Goal: Task Accomplishment & Management: Use online tool/utility

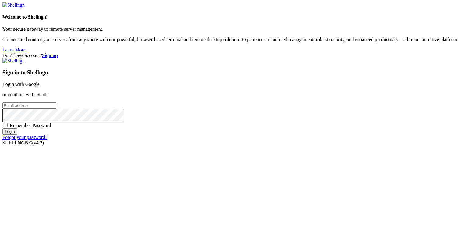
click at [56, 109] on input "email" at bounding box center [29, 105] width 54 height 6
type input "[EMAIL_ADDRESS][DOMAIN_NAME]"
click at [51, 128] on span "Remember Password" at bounding box center [30, 125] width 41 height 5
click at [8, 127] on input "Remember Password" at bounding box center [6, 125] width 4 height 4
checkbox input "true"
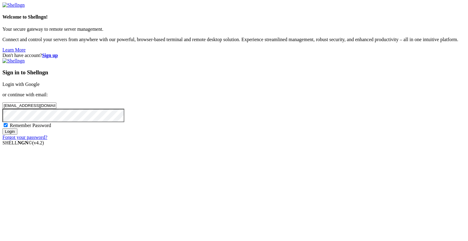
click at [17, 135] on input "Login" at bounding box center [9, 131] width 15 height 6
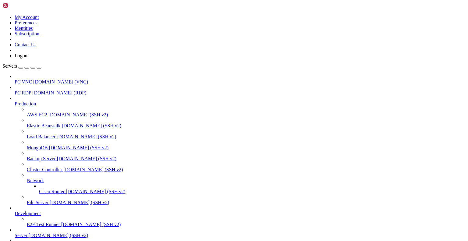
scroll to position [69, 0]
click at [26, 233] on span "Server" at bounding box center [21, 235] width 13 height 5
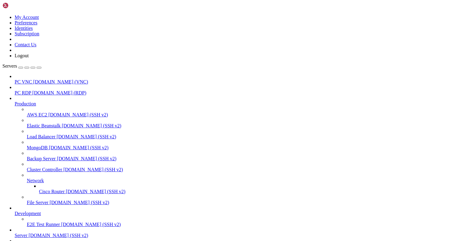
drag, startPoint x: 187, startPoint y: 563, endPoint x: 263, endPoint y: 563, distance: 75.8
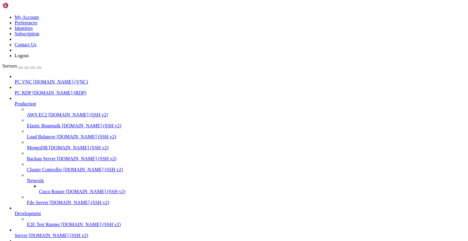
drag, startPoint x: 35, startPoint y: 473, endPoint x: 89, endPoint y: 478, distance: 54.7
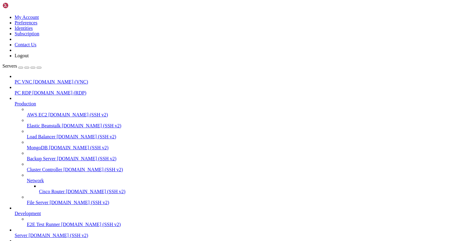
scroll to position [142, 0]
drag, startPoint x: 279, startPoint y: 567, endPoint x: 5, endPoint y: 569, distance: 274.3
